Goal: Transaction & Acquisition: Purchase product/service

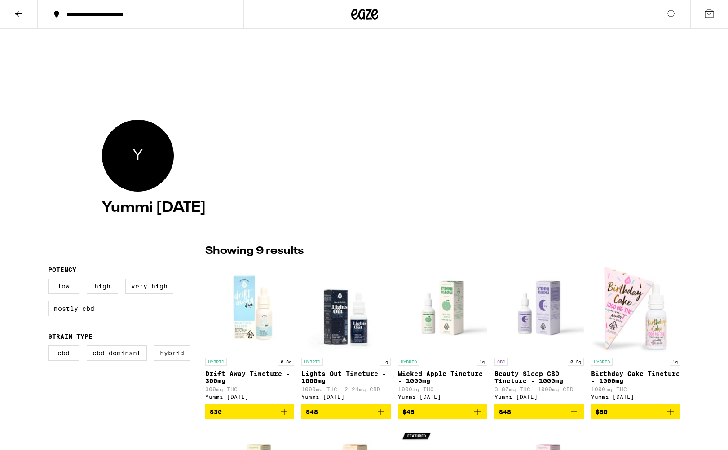
click at [137, 14] on div "**********" at bounding box center [146, 14] width 168 height 6
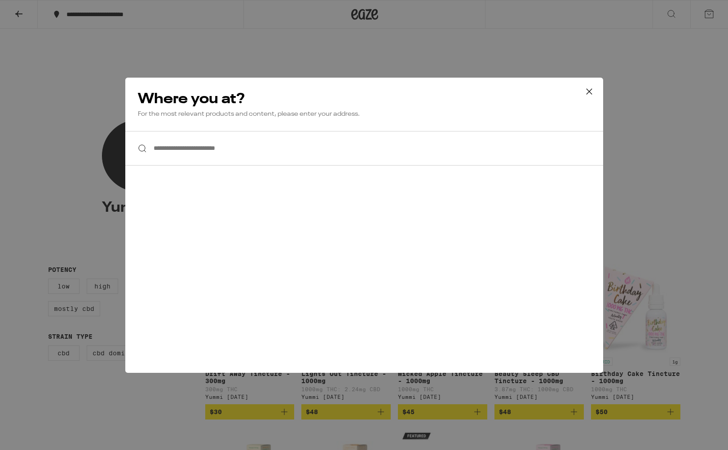
click at [169, 149] on input "**********" at bounding box center [364, 148] width 478 height 35
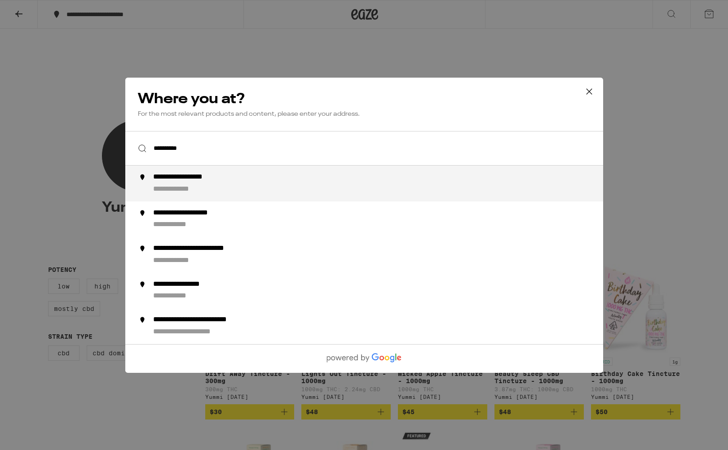
click at [176, 177] on div "**********" at bounding box center [194, 177] width 83 height 9
type input "**********"
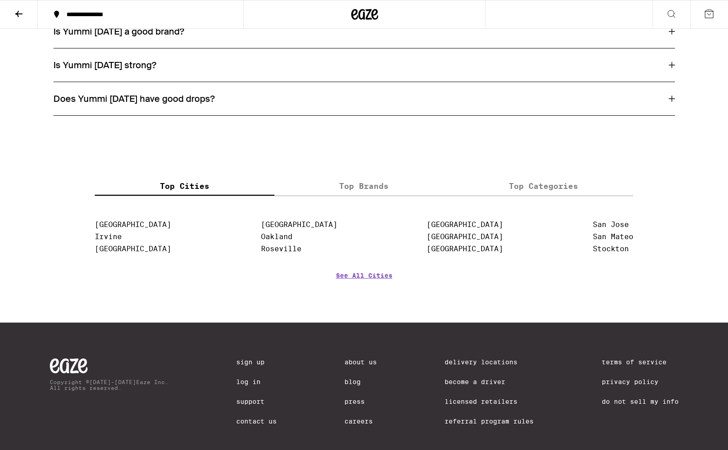
scroll to position [527, 0]
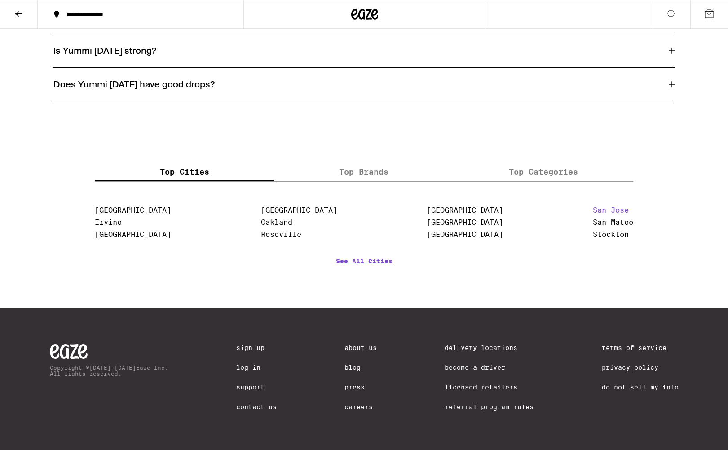
click at [608, 207] on link "San Jose" at bounding box center [610, 210] width 36 height 9
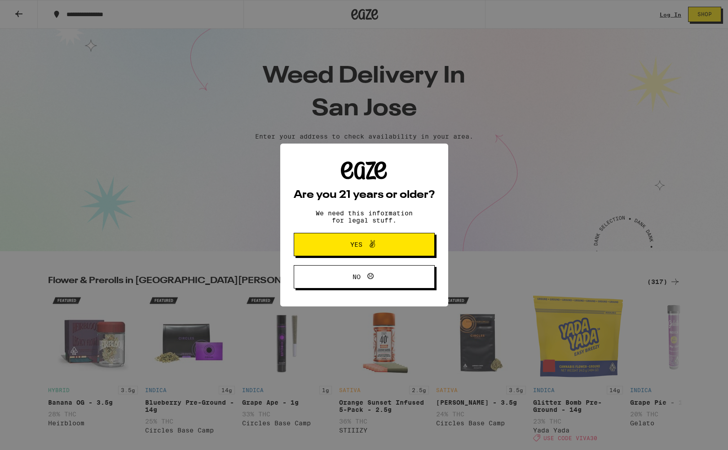
click at [369, 243] on icon at bounding box center [372, 244] width 11 height 11
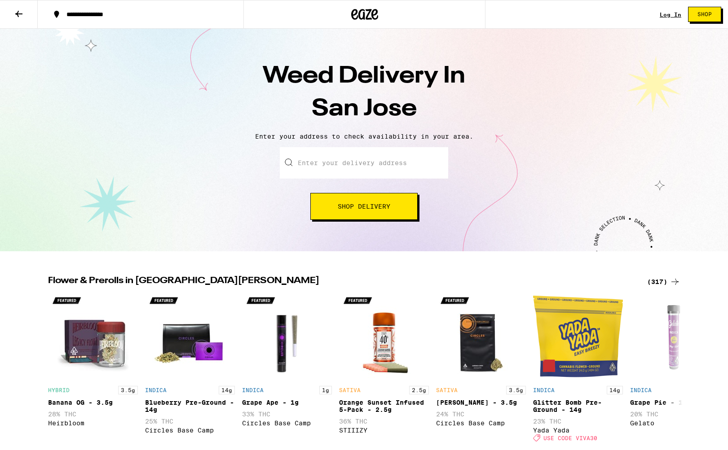
click at [366, 165] on input "Enter your delivery address" at bounding box center [364, 162] width 168 height 31
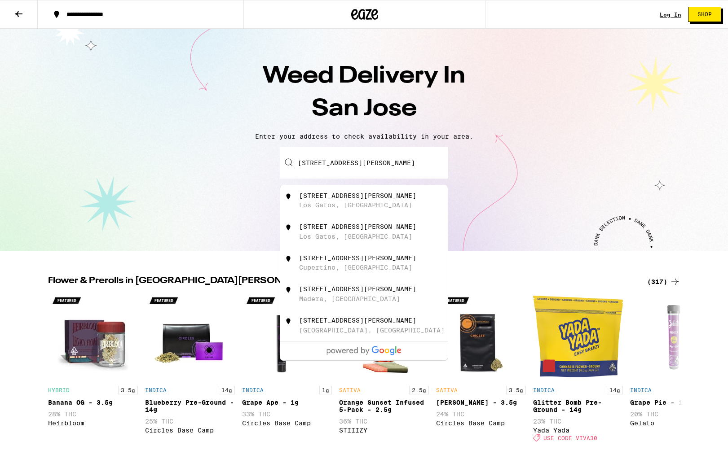
click at [368, 194] on div "16286 Shannon Road" at bounding box center [357, 195] width 117 height 7
type input "16286 Shannon Road, Los Gatos, CA"
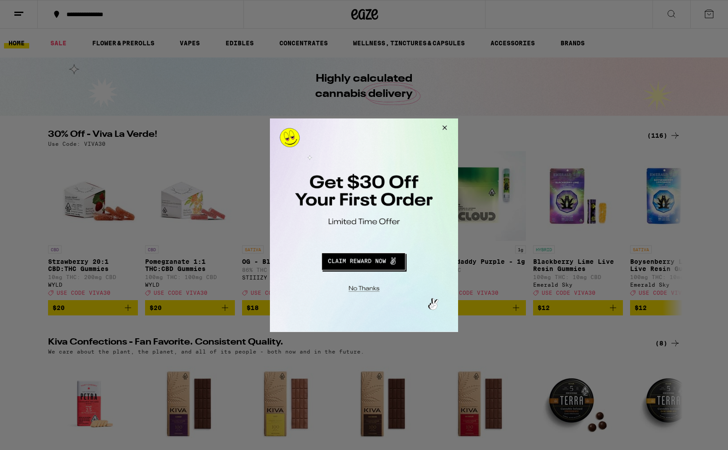
click at [369, 263] on button "Redirect to URL" at bounding box center [363, 260] width 156 height 22
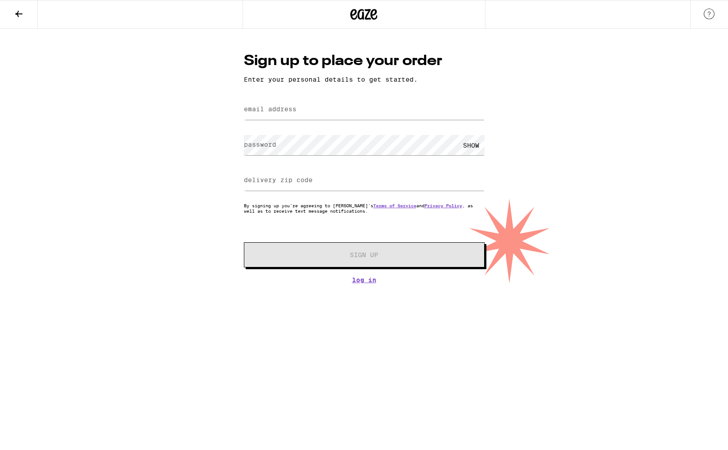
click at [20, 16] on icon at bounding box center [18, 14] width 11 height 11
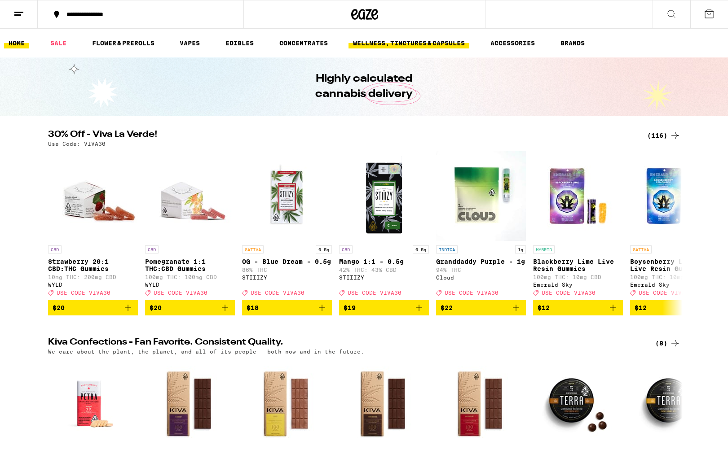
click at [421, 41] on link "WELLNESS, TINCTURES & CAPSULES" at bounding box center [408, 43] width 121 height 11
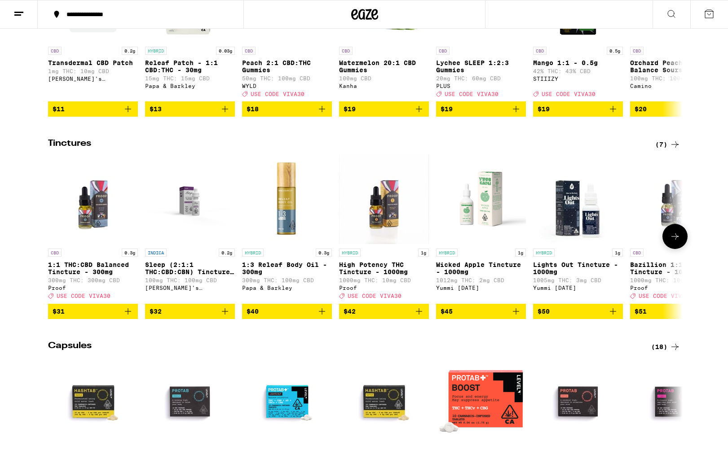
scroll to position [199, 0]
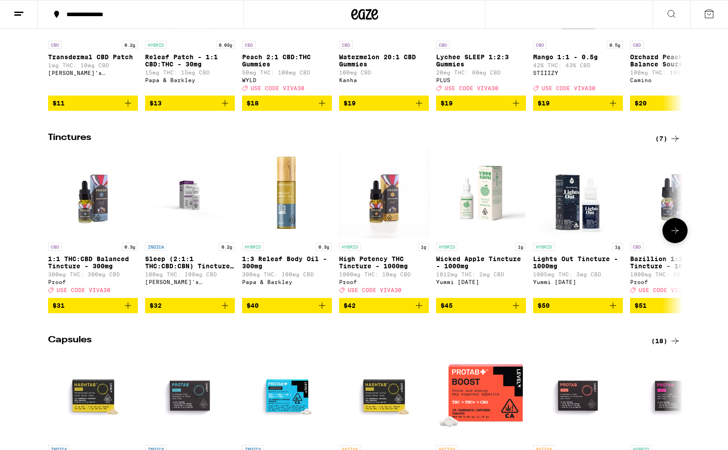
click at [681, 240] on button at bounding box center [674, 230] width 25 height 25
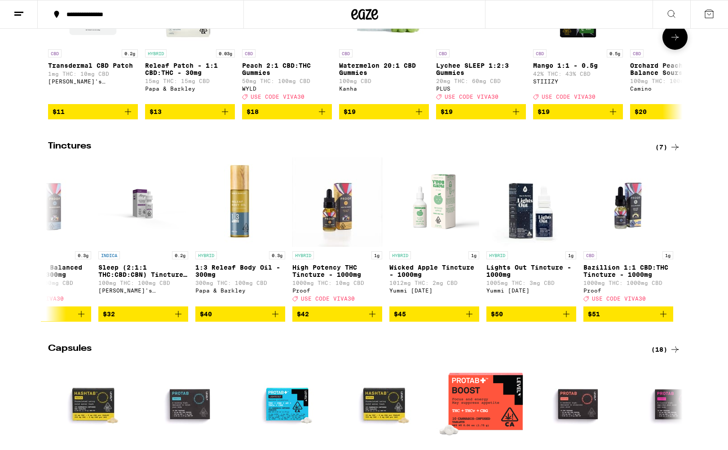
scroll to position [0, 0]
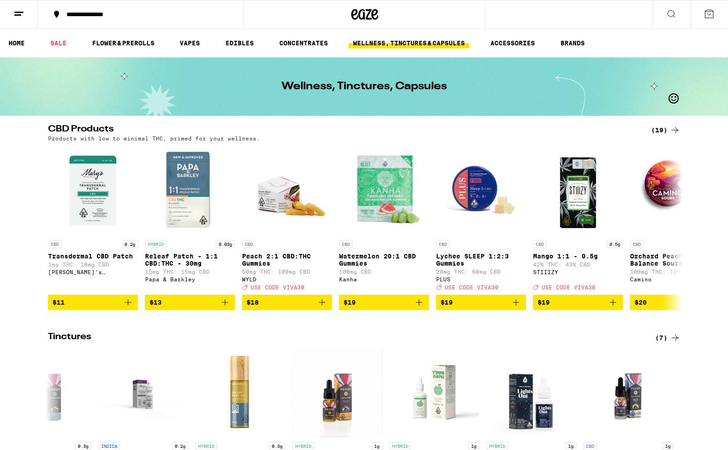
click at [676, 130] on icon at bounding box center [674, 130] width 7 height 6
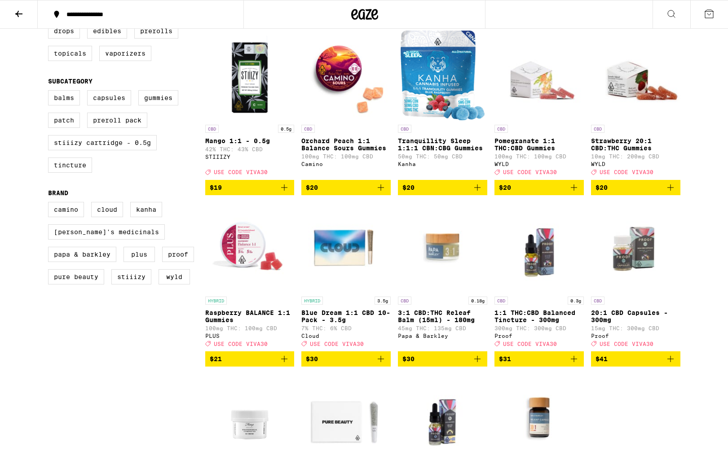
scroll to position [272, 0]
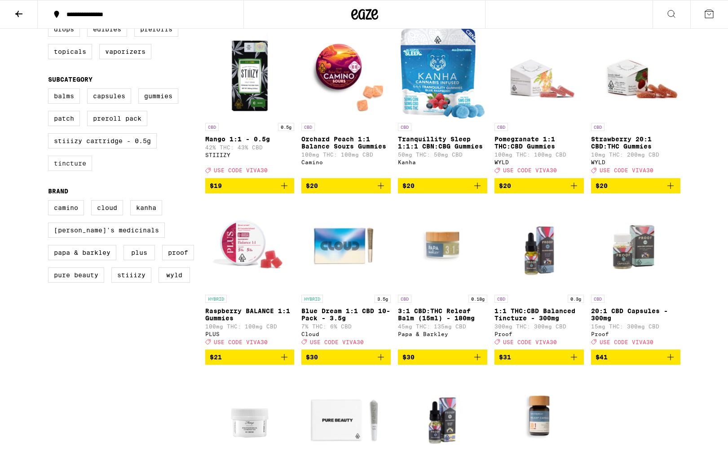
click at [75, 171] on label "Tincture" at bounding box center [70, 163] width 44 height 15
click at [50, 90] on input "Tincture" at bounding box center [50, 90] width 0 height 0
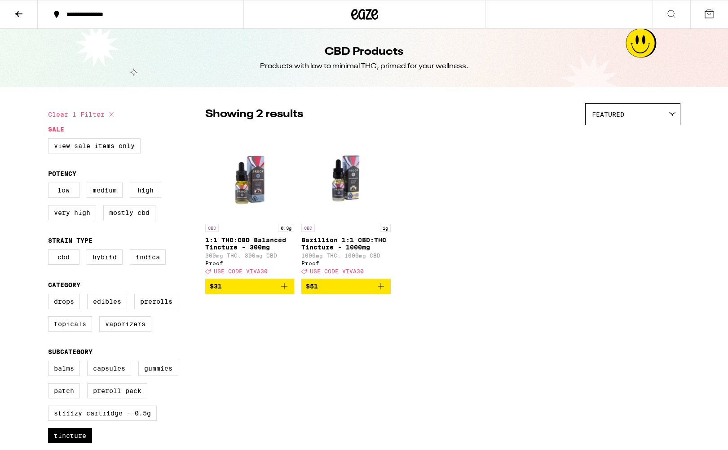
click at [245, 184] on img "Open page for 1:1 THC:CBD Balanced Tincture - 300mg from Proof" at bounding box center [249, 175] width 89 height 90
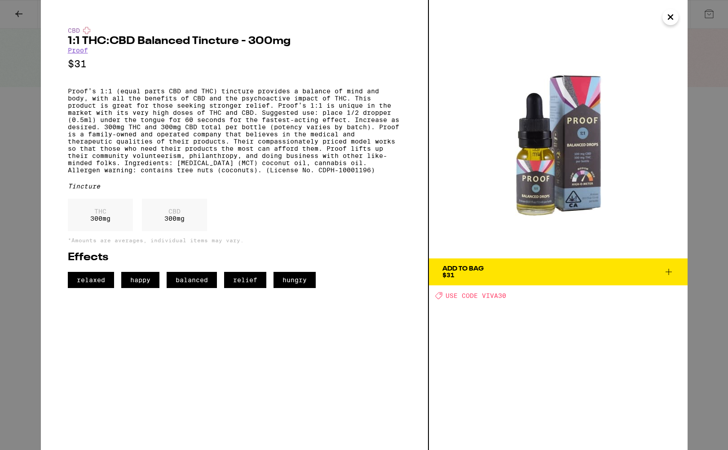
click at [22, 13] on div "CBD 1:1 THC:CBD Balanced Tincture - 300mg Proof $31 Proof’s 1:1 (equal parts CB…" at bounding box center [364, 225] width 728 height 450
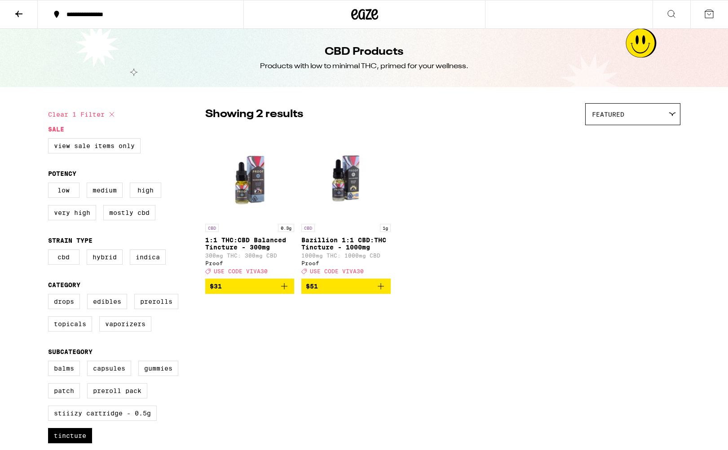
click at [355, 192] on img "Open page for Bazillion 1:1 CBD:THC Tincture - 1000mg from Proof" at bounding box center [345, 175] width 89 height 90
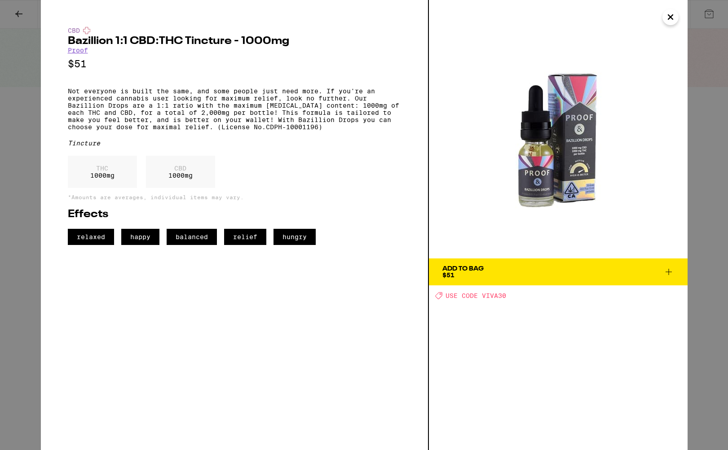
click at [18, 16] on div "CBD Bazillion 1:1 CBD:THC Tincture - 1000mg Proof $51 Not everyone is built the…" at bounding box center [364, 225] width 728 height 450
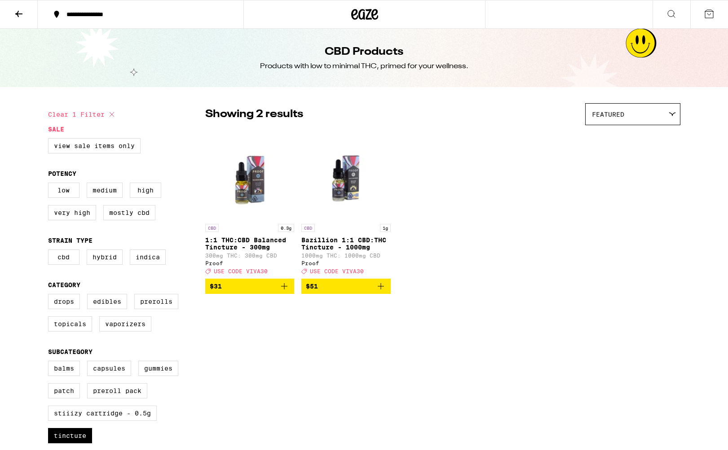
click at [110, 114] on icon at bounding box center [111, 114] width 11 height 11
checkbox input "false"
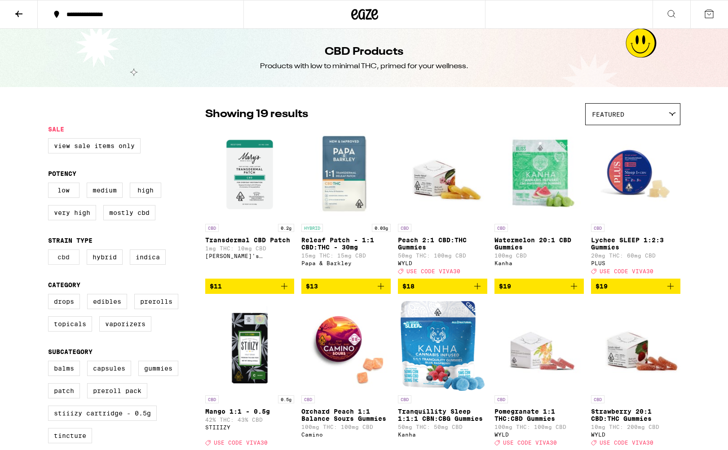
click at [69, 263] on label "CBD" at bounding box center [63, 257] width 31 height 15
click at [50, 251] on input "CBD" at bounding box center [50, 251] width 0 height 0
checkbox input "true"
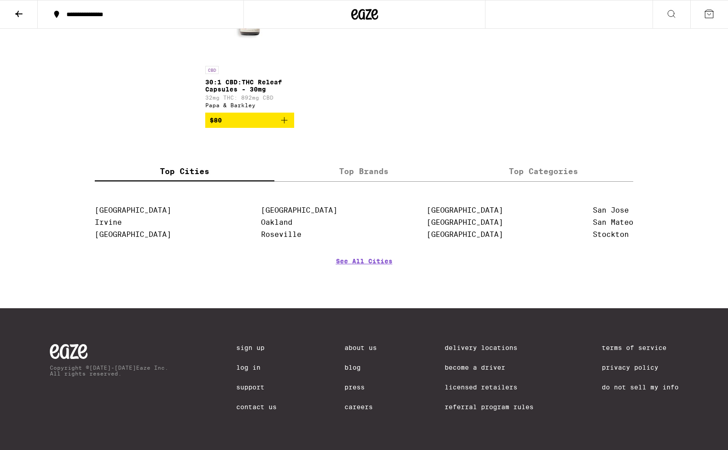
scroll to position [695, 0]
click at [364, 171] on label "Top Brands" at bounding box center [364, 171] width 180 height 19
click at [0, 0] on input "Top Brands" at bounding box center [0, 0] width 0 height 0
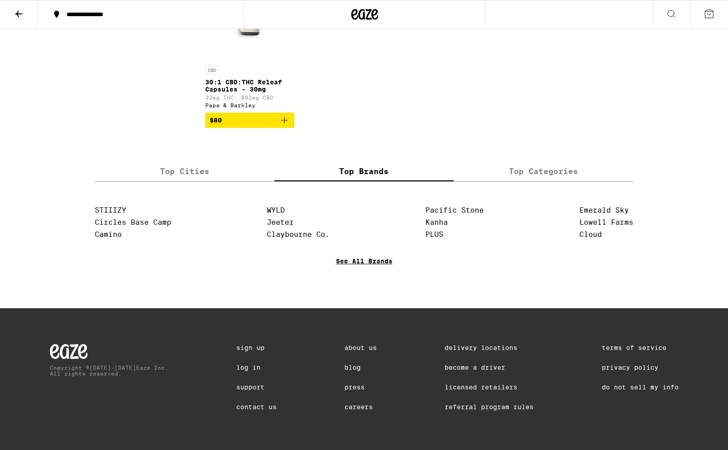
click at [359, 263] on link "See All Brands" at bounding box center [364, 274] width 57 height 33
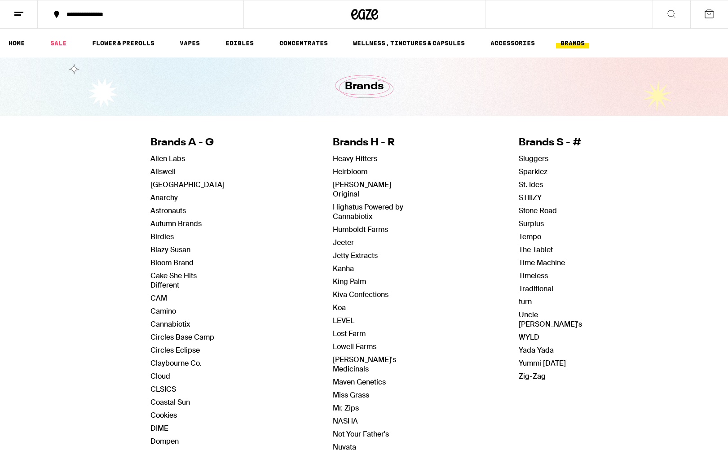
scroll to position [4, 0]
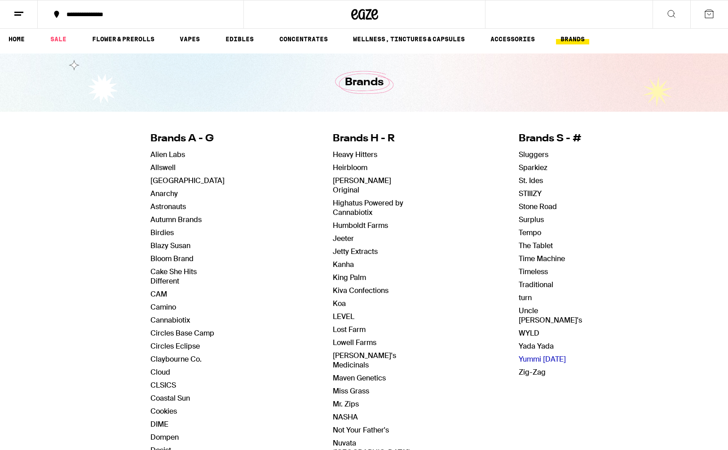
click at [519, 355] on link "Yummi [DATE]" at bounding box center [541, 359] width 47 height 9
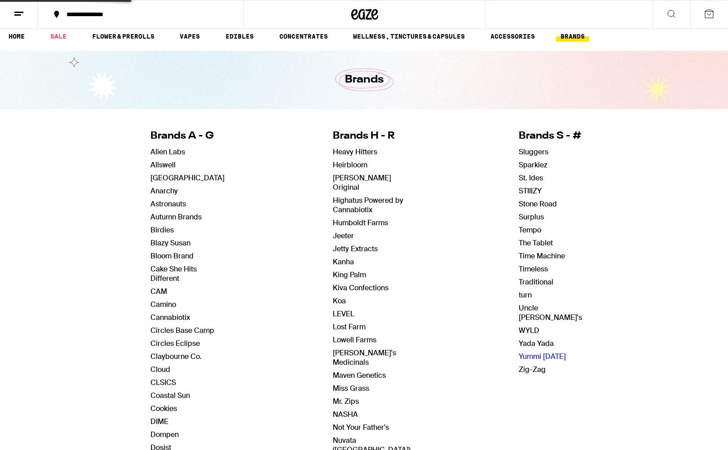
scroll to position [1, 0]
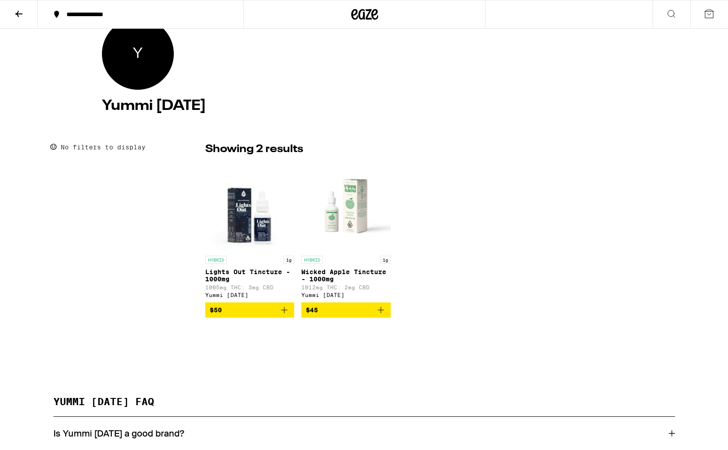
scroll to position [108, 0]
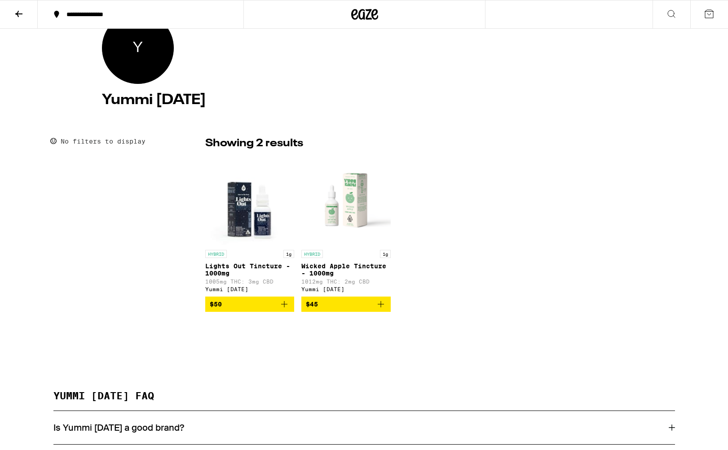
click at [358, 204] on img "Open page for Wicked Apple Tincture - 1000mg from Yummi Karma" at bounding box center [345, 201] width 89 height 90
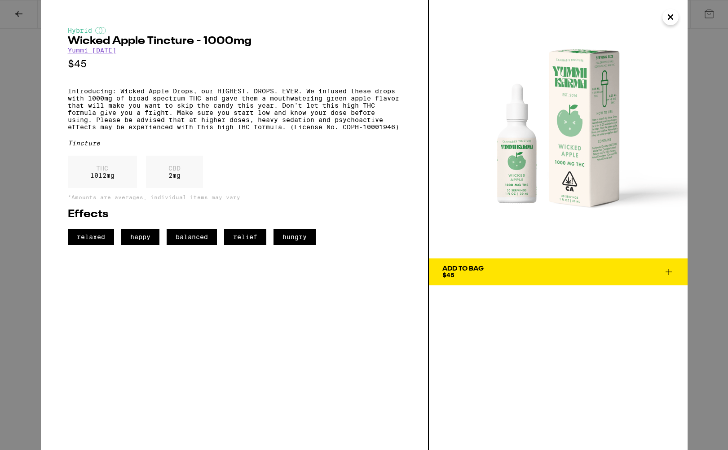
click at [18, 9] on div "Hybrid Wicked Apple Tincture - 1000mg Yummi [DATE] $45 Introducing: Wicked Appl…" at bounding box center [364, 225] width 728 height 450
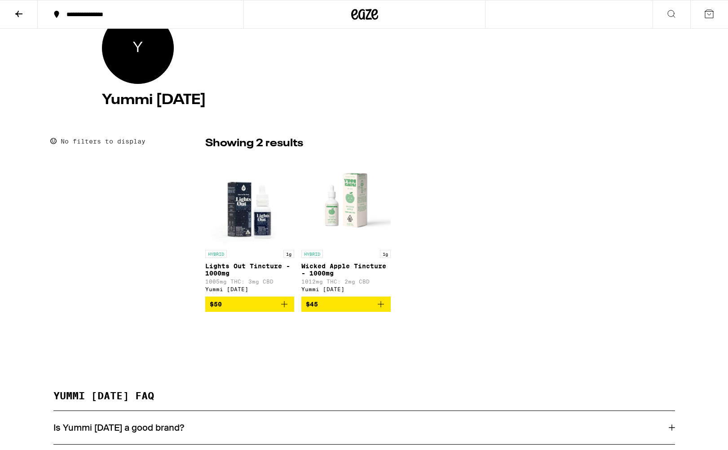
click at [241, 201] on img "Open page for Lights Out Tincture - 1000mg from Yummi Karma" at bounding box center [249, 201] width 89 height 90
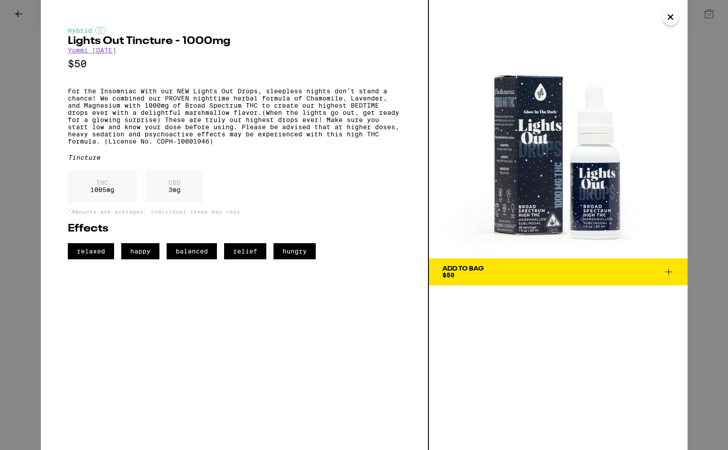
click at [21, 16] on div "Hybrid Lights Out Tincture - 1000mg Yummi [DATE] $50 For the Insomniac With our…" at bounding box center [364, 225] width 728 height 450
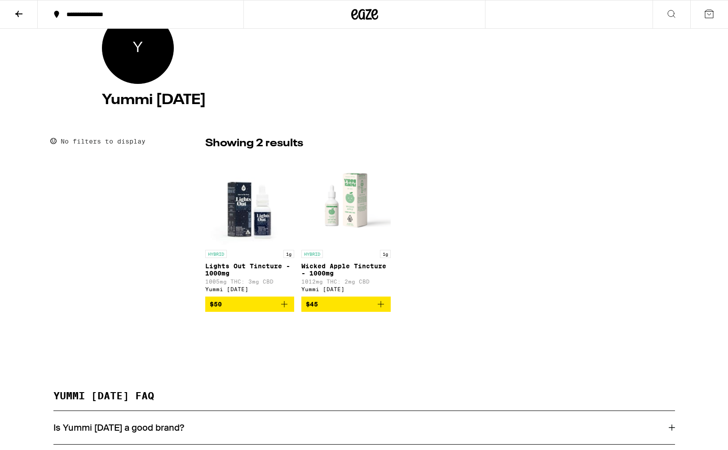
click at [20, 16] on icon at bounding box center [18, 14] width 11 height 11
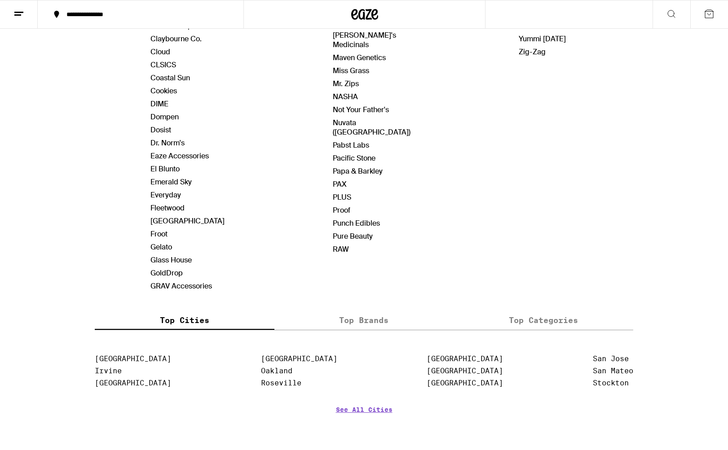
scroll to position [315, 0]
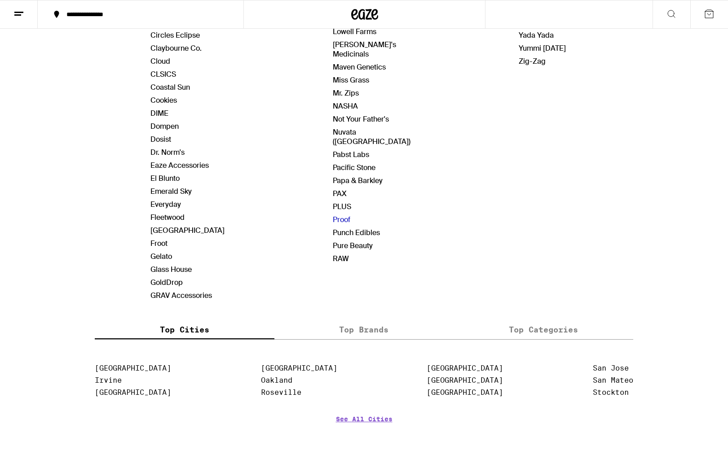
click at [340, 215] on link "Proof" at bounding box center [342, 219] width 18 height 9
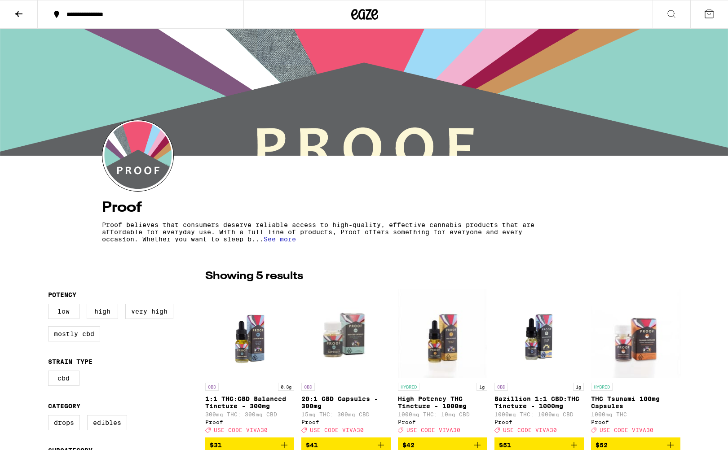
click at [15, 12] on icon at bounding box center [18, 14] width 11 height 11
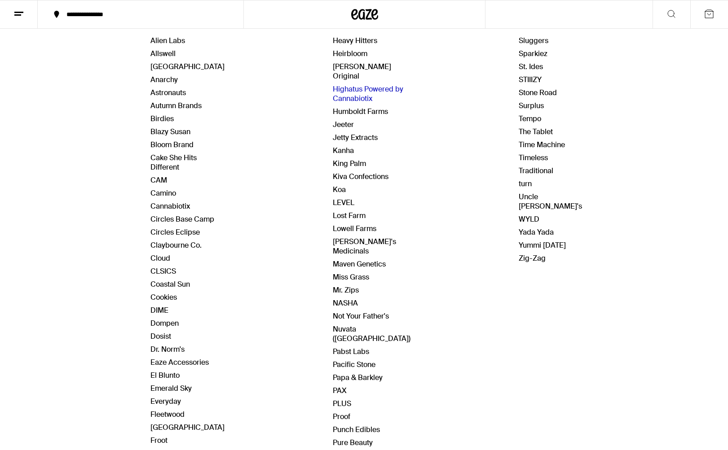
scroll to position [120, 0]
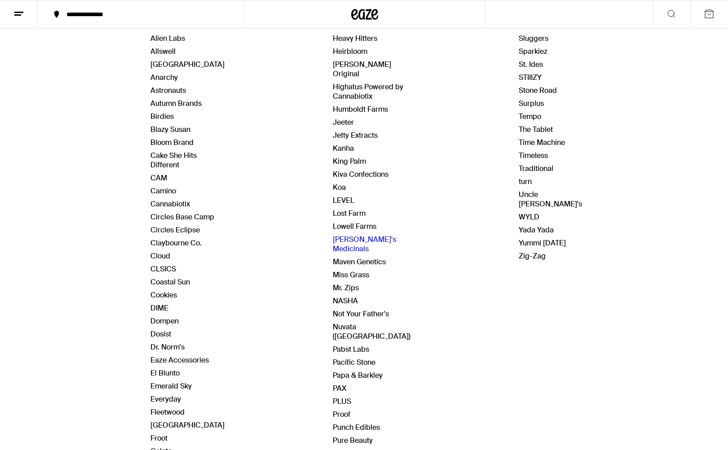
click at [367, 235] on link "[PERSON_NAME]'s Medicinals" at bounding box center [364, 244] width 63 height 19
